Goal: Use online tool/utility: Use online tool/utility

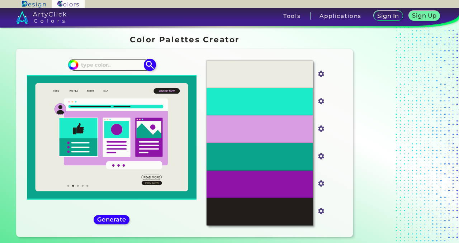
click at [121, 66] on input at bounding box center [111, 65] width 67 height 10
type input "#000000"
click at [147, 66] on img at bounding box center [150, 65] width 13 height 13
type input "#000000"
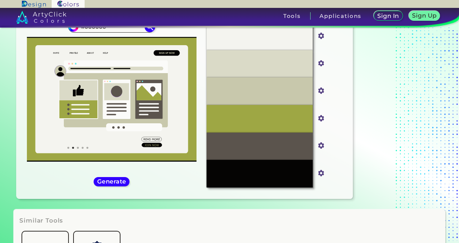
scroll to position [36, 0]
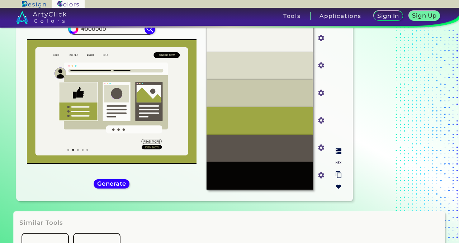
click at [338, 173] on img at bounding box center [338, 174] width 6 height 7
click at [338, 176] on img at bounding box center [338, 174] width 6 height 7
click at [338, 161] on img at bounding box center [338, 163] width 6 height 6
click at [338, 164] on img at bounding box center [338, 163] width 6 height 6
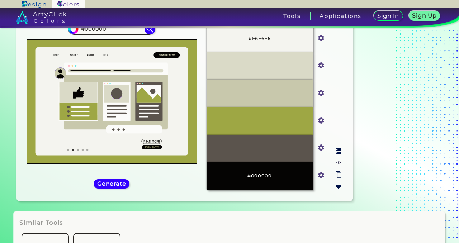
click at [322, 147] on input "#5c5c4a" at bounding box center [319, 147] width 9 height 9
click at [340, 123] on div "#F6F6F6 #f6f6f6 #DADDCB #daddcb #BCBCBC #bcbcbc #9AA348 #9aa348 #5C5C4A #5c5c4a…" at bounding box center [274, 107] width 146 height 176
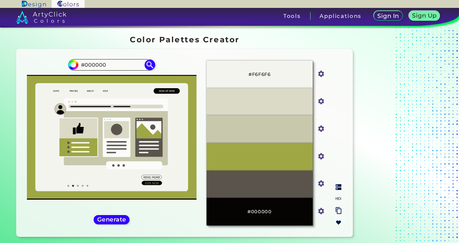
click at [264, 104] on p "#DADDCB" at bounding box center [259, 102] width 27 height 8
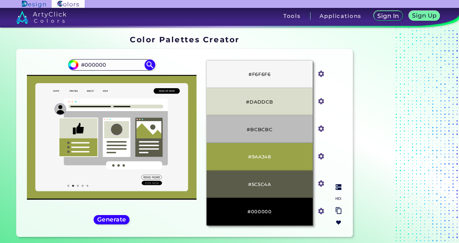
click at [339, 115] on div "#F6F6F6 #f6f6f6 #DADDCB #daddcb #BCBCBC #bcbcbc #9AA348 #9aa348 #5C5C4A #5c5c4a…" at bounding box center [274, 143] width 146 height 176
click at [339, 211] on img at bounding box center [338, 210] width 6 height 7
click at [181, 221] on div "#000000 #000000" at bounding box center [111, 143] width 178 height 176
click at [337, 185] on img at bounding box center [338, 187] width 6 height 6
click at [337, 187] on img at bounding box center [338, 187] width 6 height 6
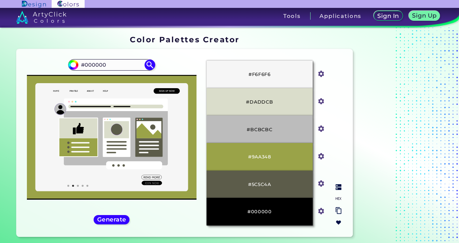
click at [319, 211] on input "#000000" at bounding box center [319, 210] width 9 height 9
click at [319, 235] on div "Oops - something went wrong. Please try again. #F6F6F6 #f6f6f6 #DADDCB #daddcb …" at bounding box center [184, 142] width 336 height 187
click at [339, 223] on img at bounding box center [338, 223] width 6 height 6
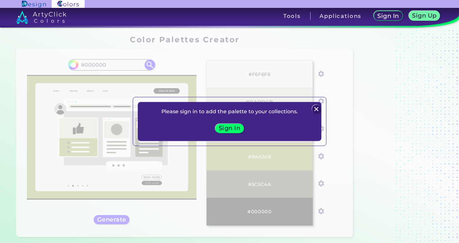
click at [226, 128] on h5 "Sign In" at bounding box center [229, 128] width 19 height 5
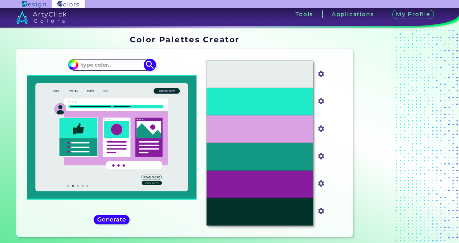
click at [120, 60] on input at bounding box center [111, 65] width 67 height 10
paste input "#23262f"
type input "#23262f"
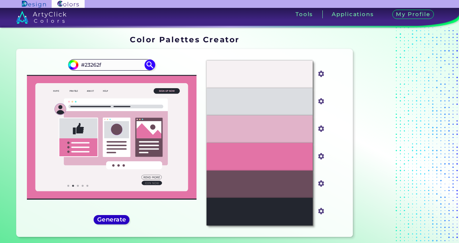
click at [101, 222] on h5 "Generate" at bounding box center [112, 219] width 26 height 5
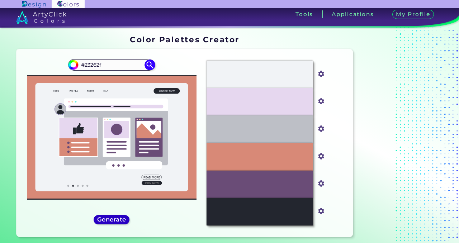
click at [120, 221] on h5 "Generate" at bounding box center [112, 219] width 26 height 5
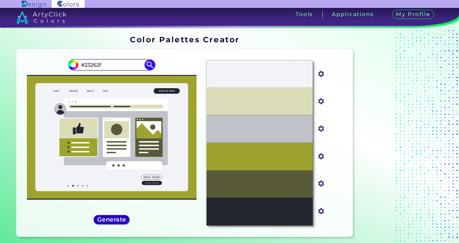
click at [120, 221] on h5 "Generate" at bounding box center [111, 219] width 27 height 5
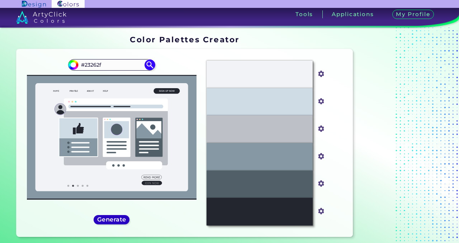
click at [120, 221] on h5 "Generate" at bounding box center [112, 219] width 26 height 5
